Goal: Information Seeking & Learning: Learn about a topic

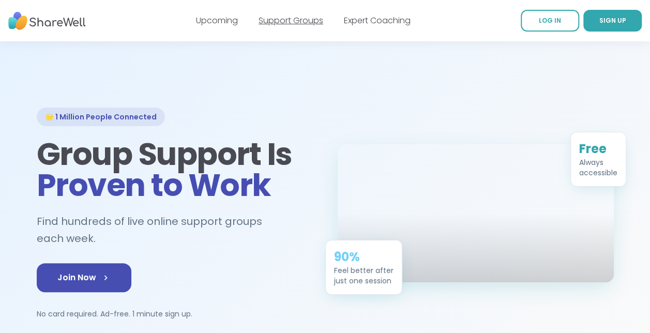
click at [297, 22] on link "Support Groups" at bounding box center [291, 20] width 65 height 12
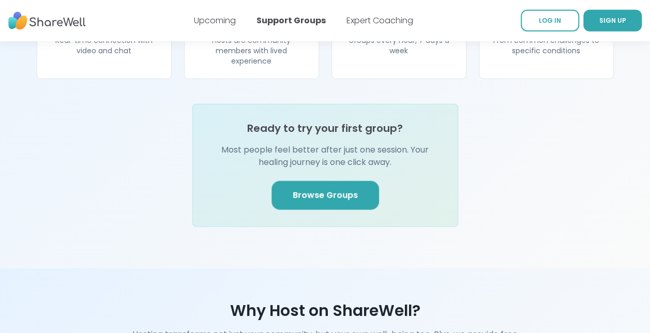
scroll to position [1248, 0]
click at [315, 189] on span "Browse Groups" at bounding box center [325, 195] width 65 height 12
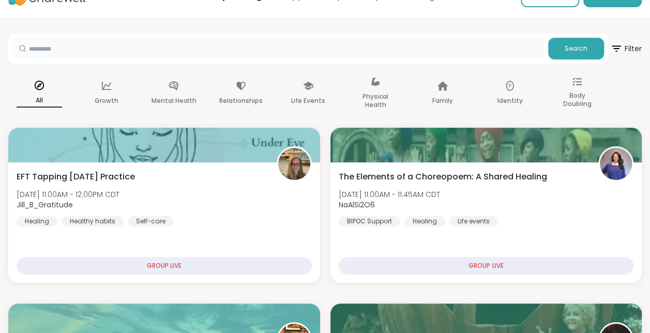
click at [101, 42] on input "text" at bounding box center [278, 48] width 532 height 21
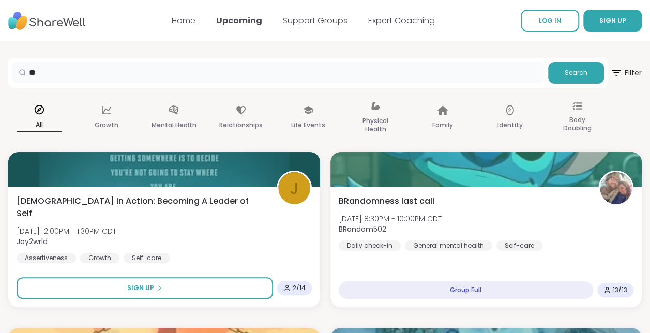
type input "*"
type input "*****"
